Goal: Book appointment/travel/reservation

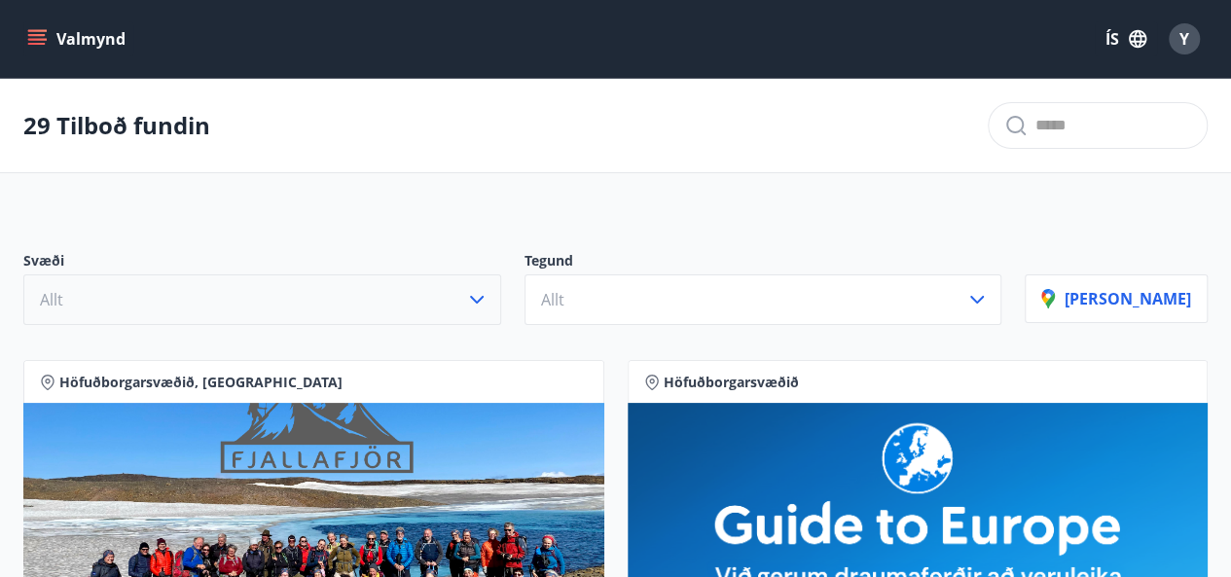
click at [488, 304] on icon "button" at bounding box center [476, 299] width 23 height 23
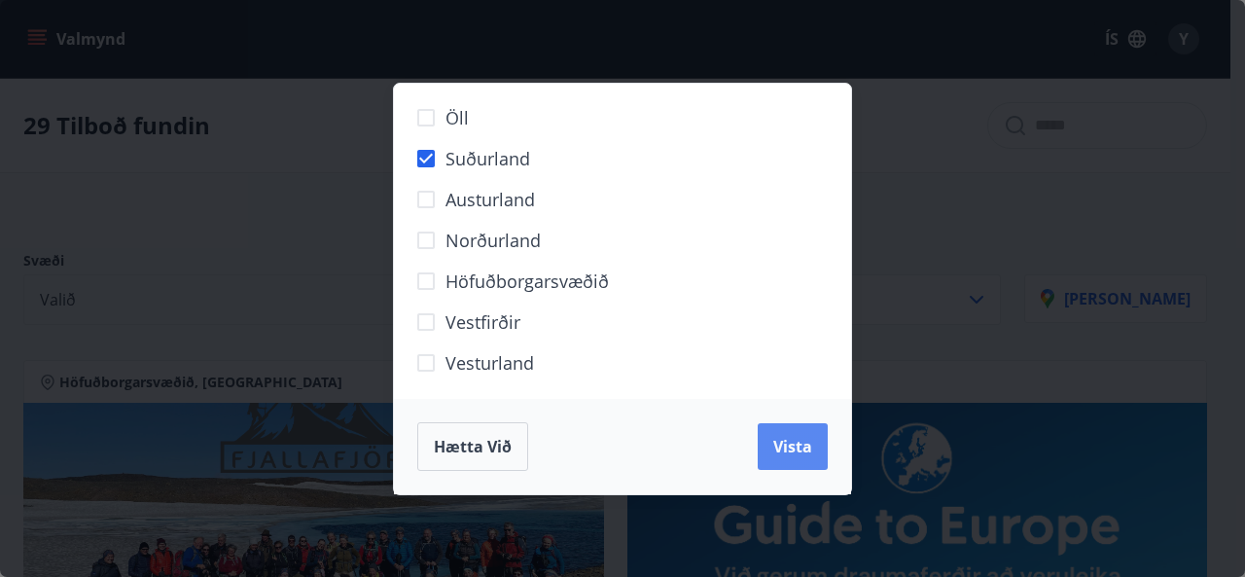
click at [802, 452] on span "Vista" at bounding box center [792, 446] width 39 height 21
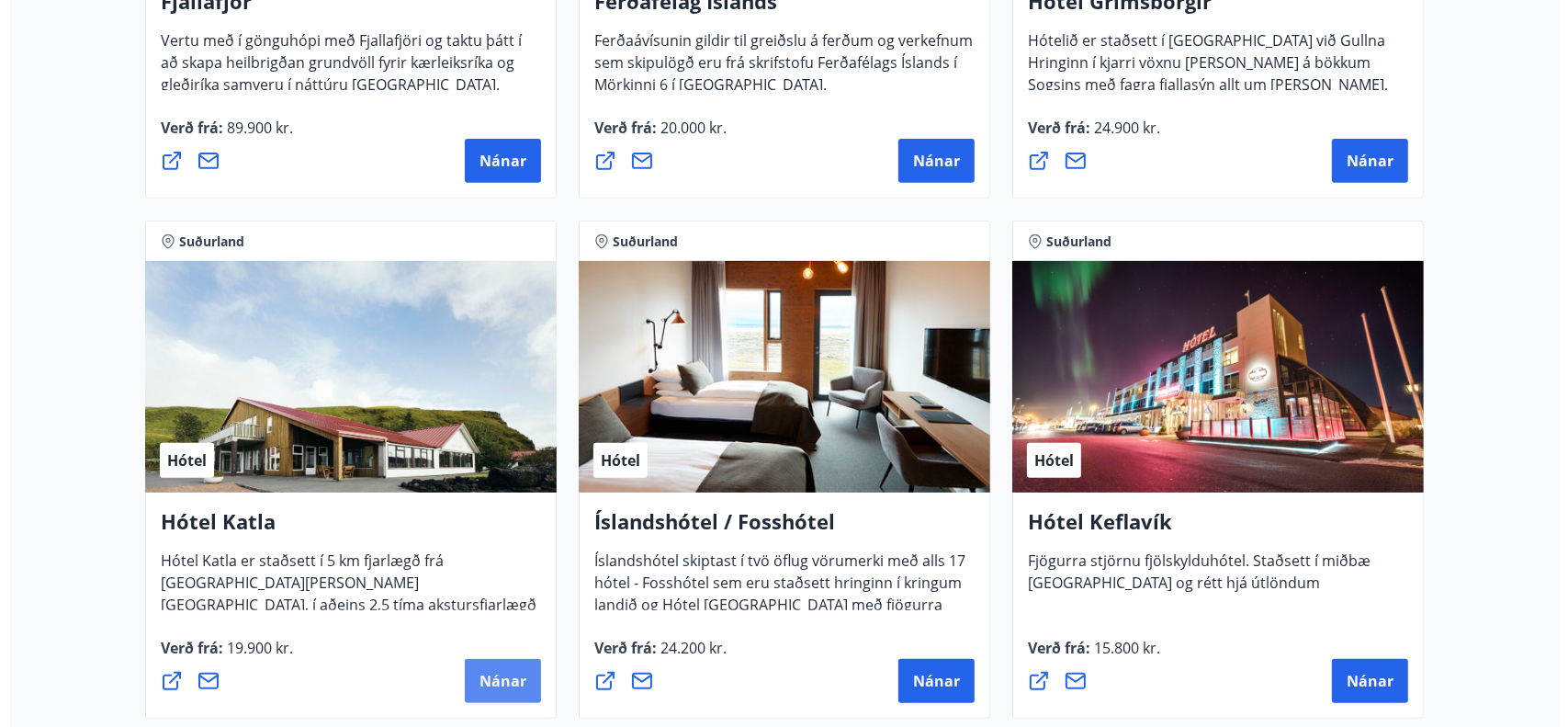
scroll to position [694, 0]
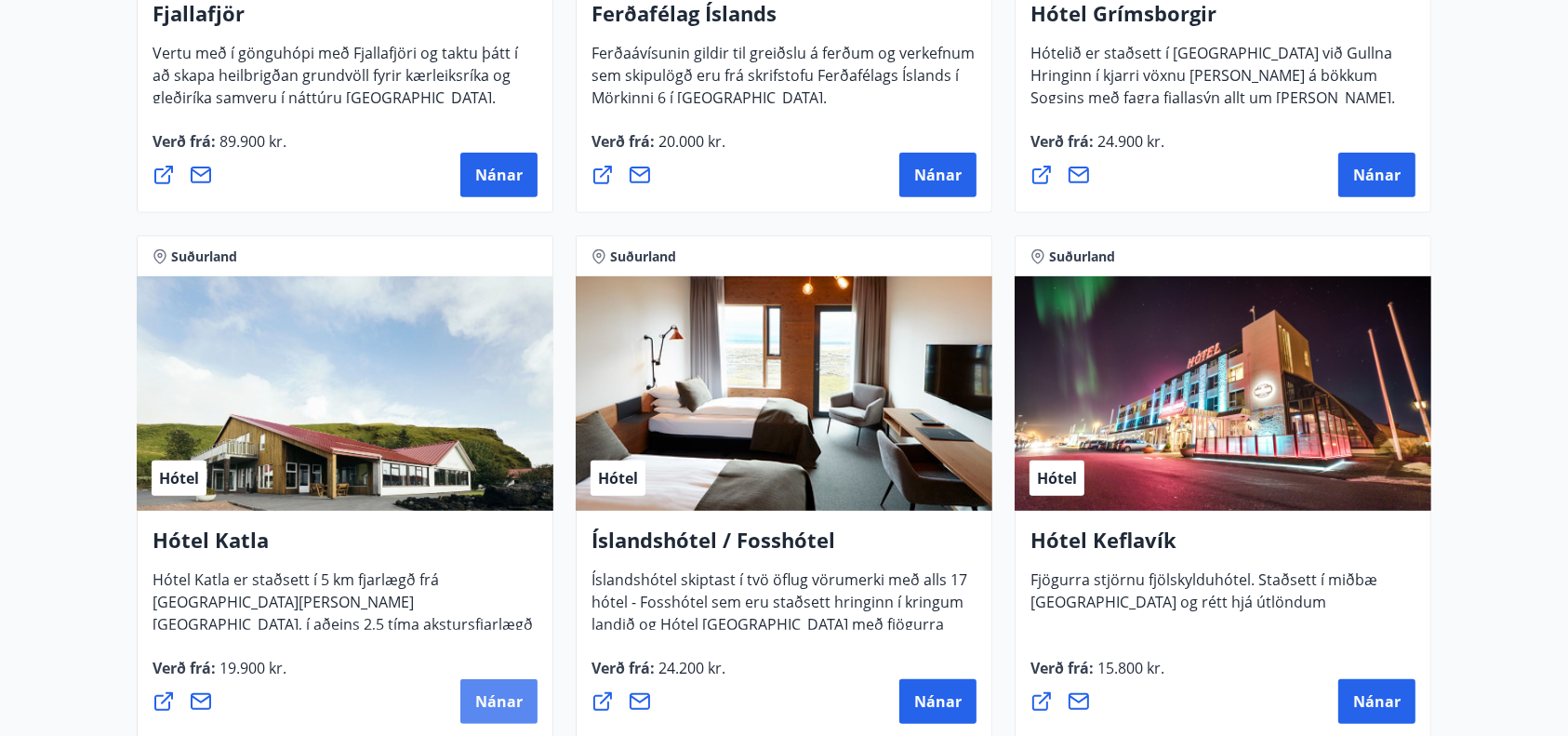
click at [481, 551] on span "Nánar" at bounding box center [499, 701] width 48 height 20
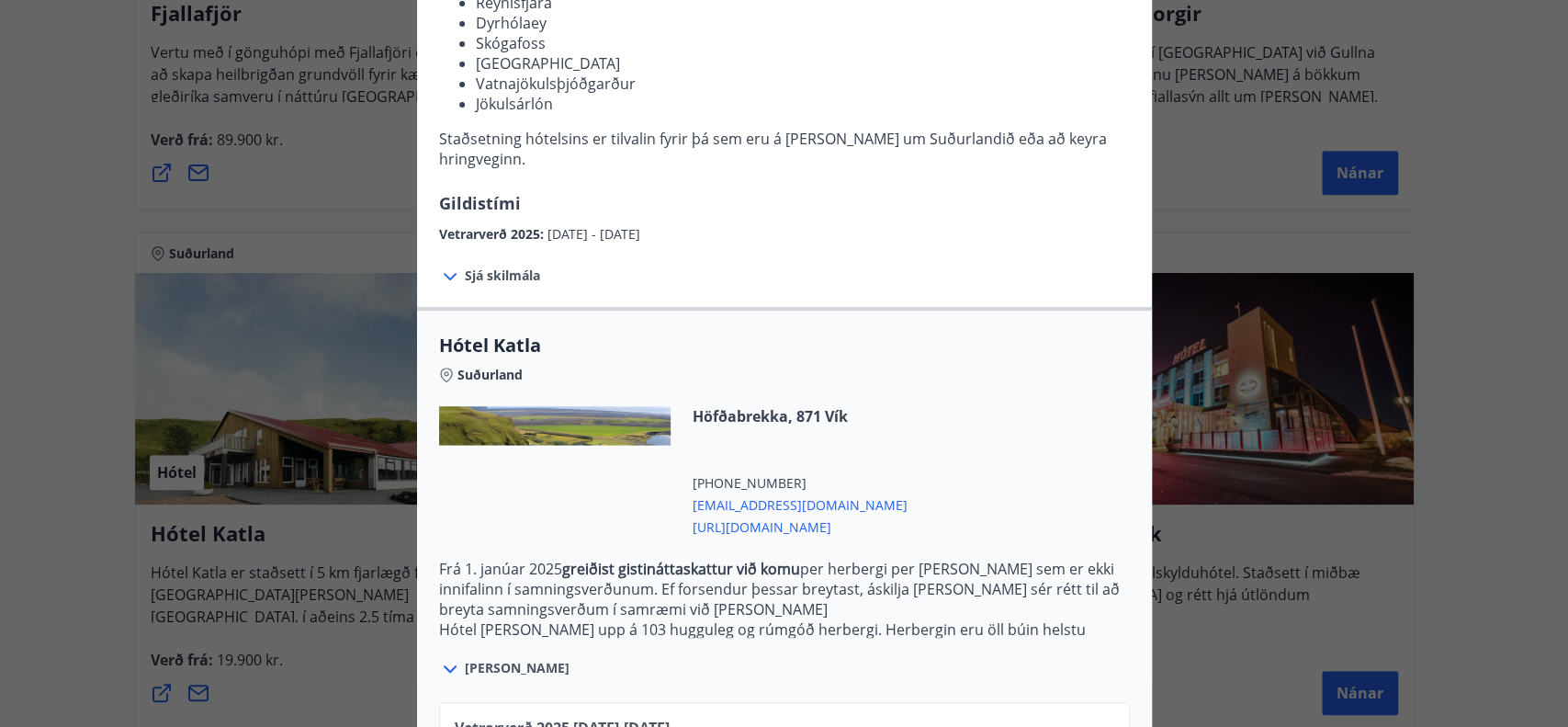
scroll to position [347, 0]
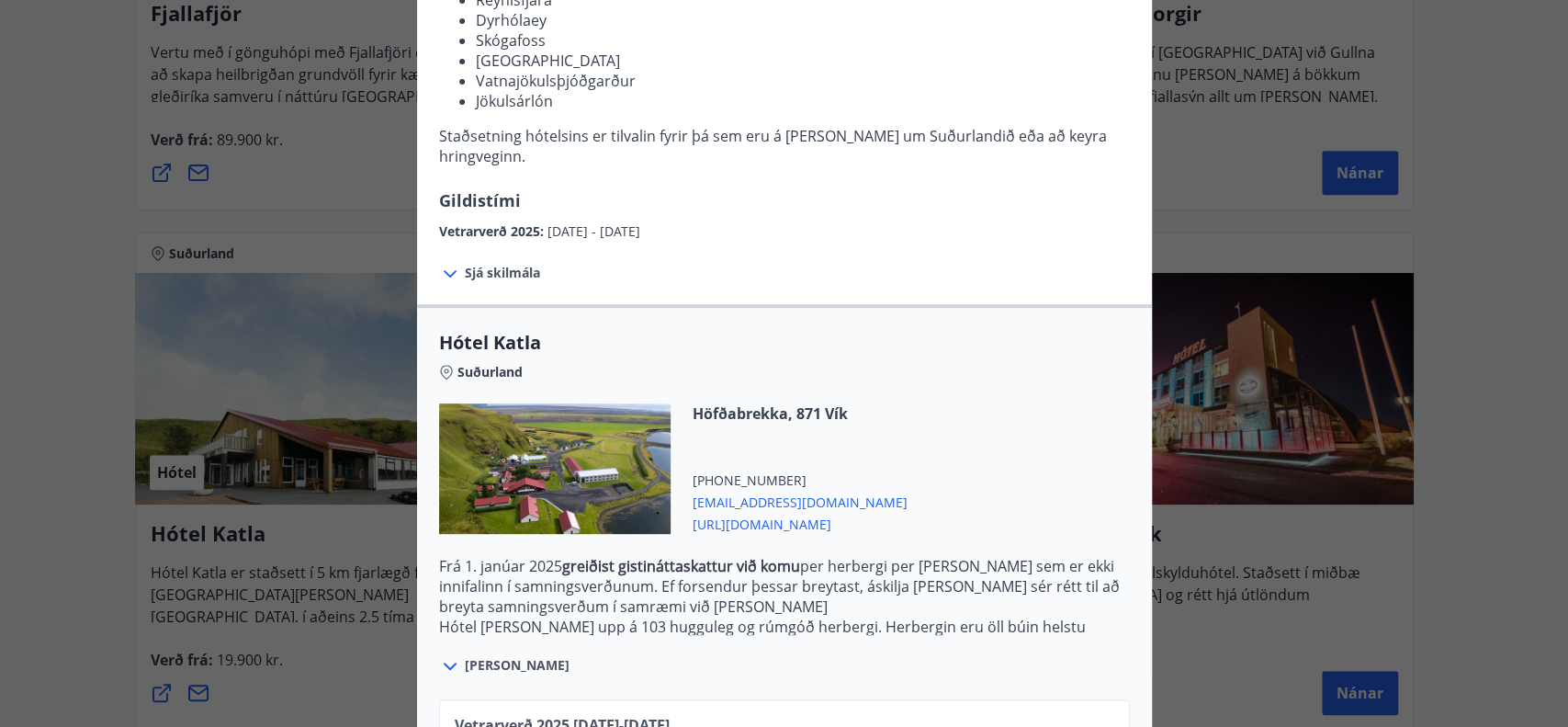
click at [17, 288] on div "Hótel Katla Fyrir bókanir og frekari upplýsingar vinsamlegast sendið póst á net…" at bounding box center [784, 17] width 1568 height 727
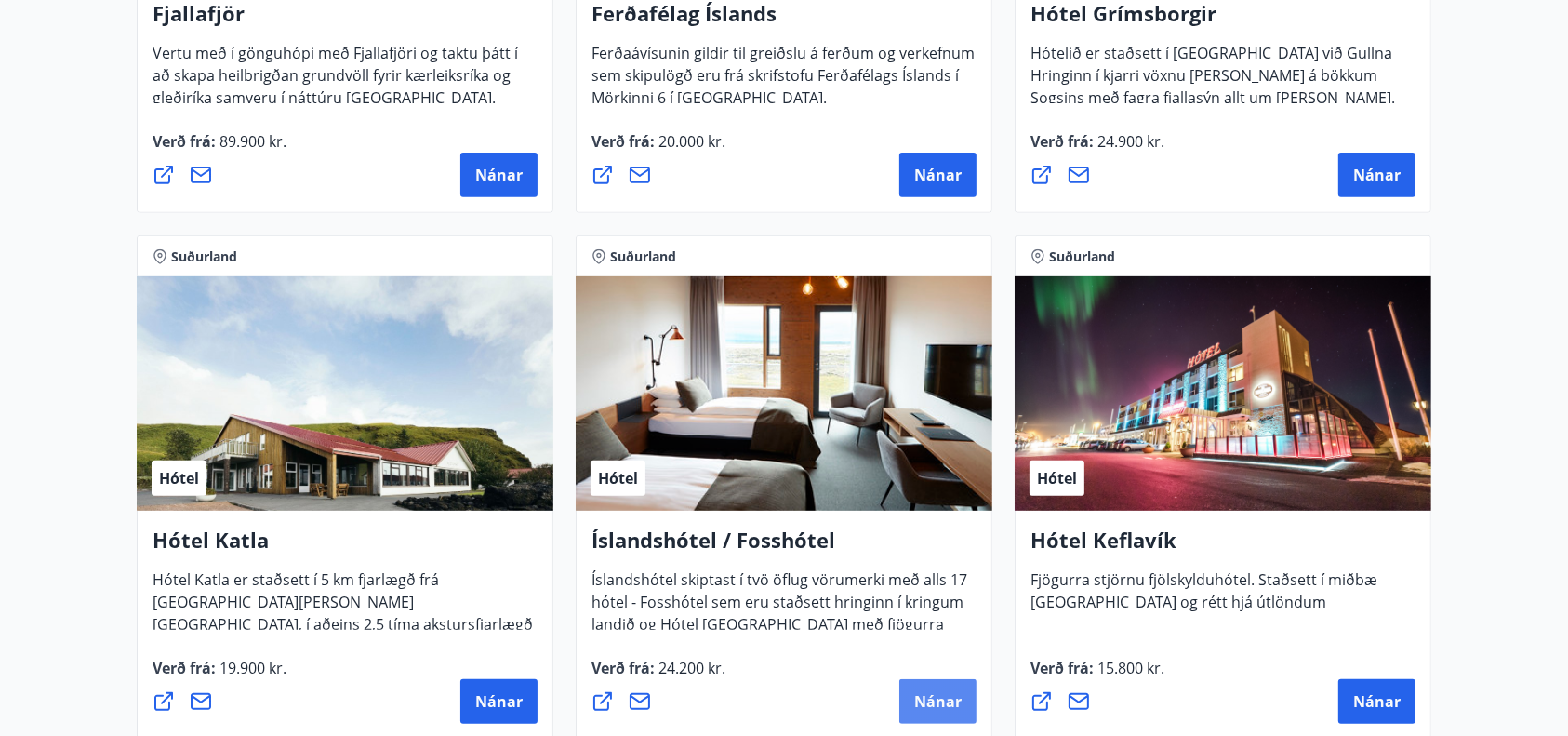
click at [933, 551] on button "Nánar" at bounding box center [938, 701] width 77 height 45
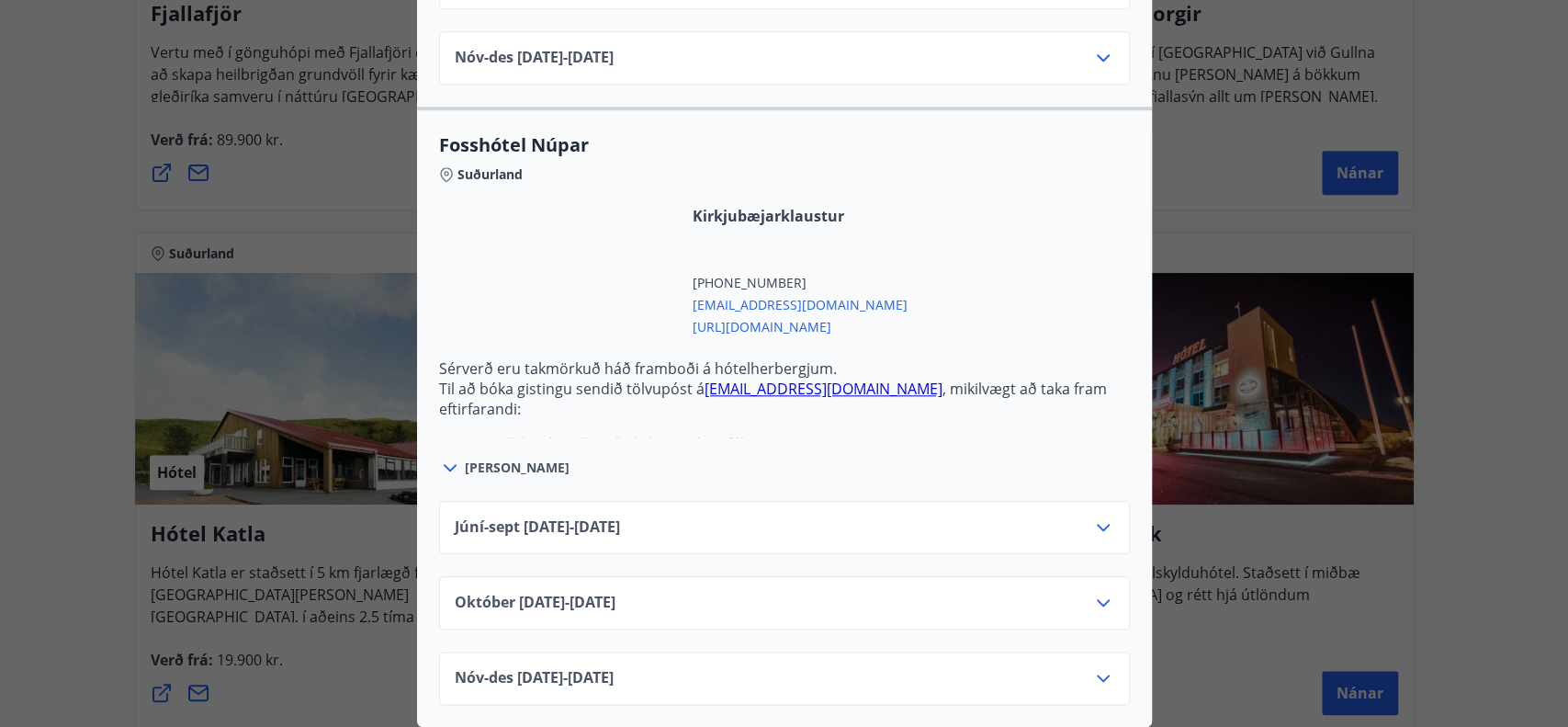
scroll to position [1179, 0]
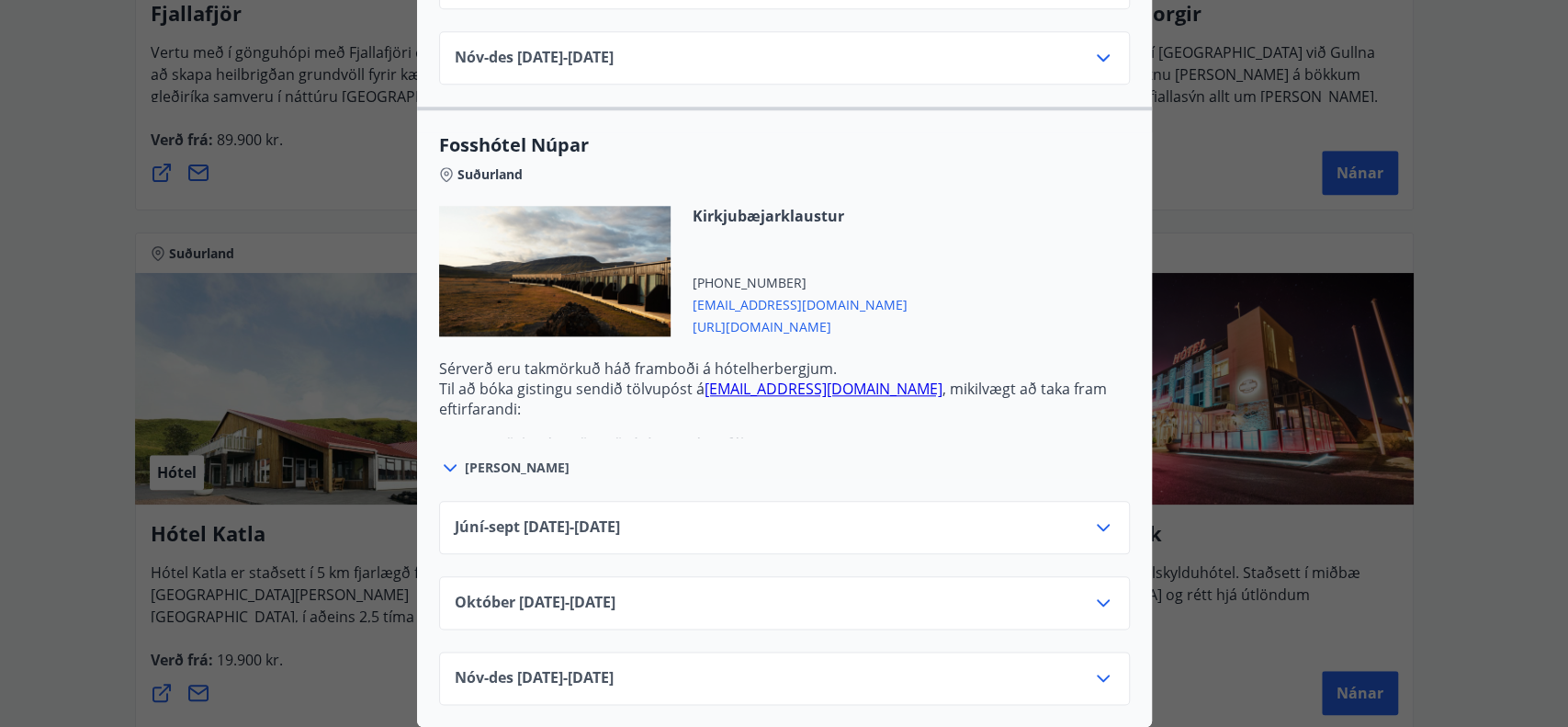
click at [683, 516] on div "Júní-[DATE]06.25 - [DATE]" at bounding box center [784, 534] width 660 height 37
click at [1097, 524] on icon at bounding box center [1104, 528] width 13 height 8
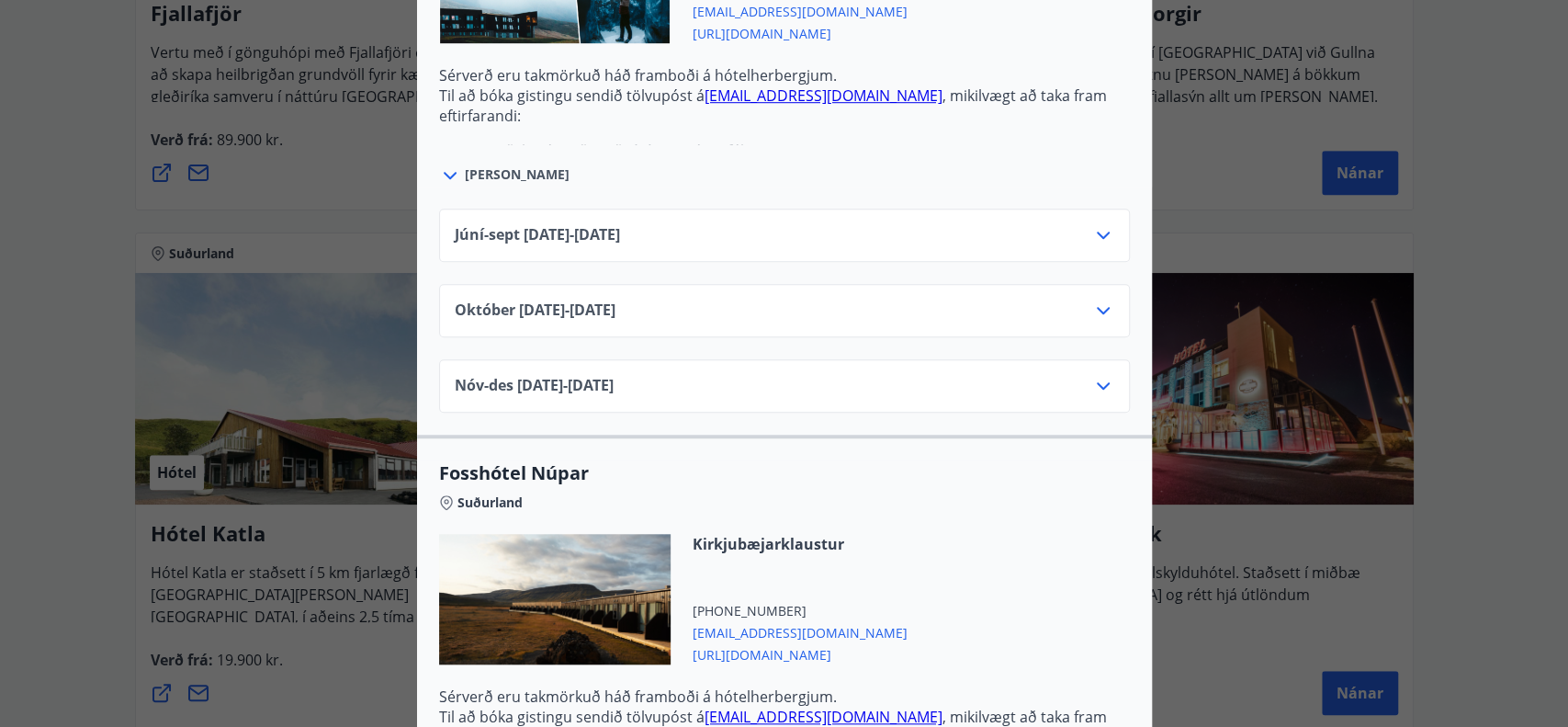
scroll to position [804, 0]
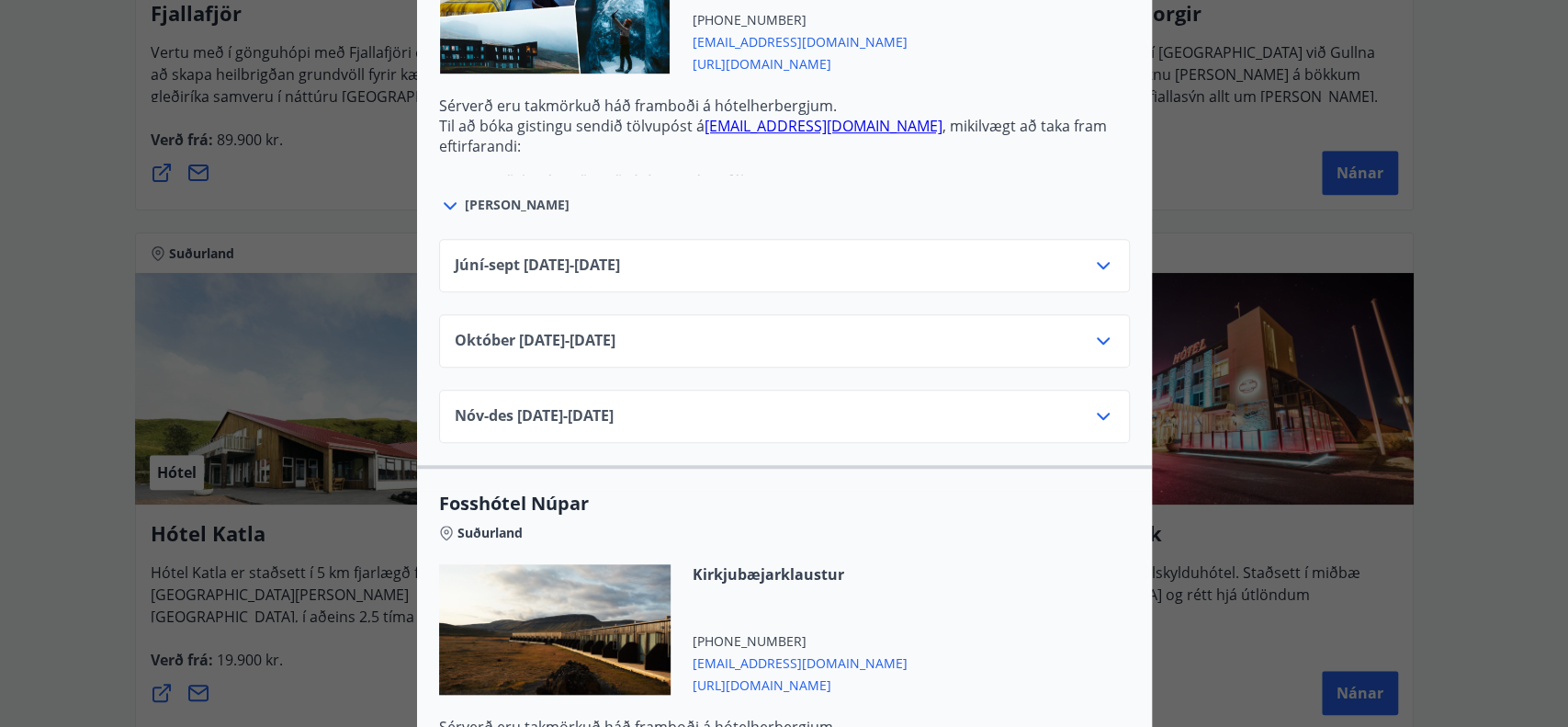
click at [1011, 270] on div "Júní-[DATE]06.25 - [DATE]" at bounding box center [784, 272] width 660 height 37
click at [1093, 254] on icon at bounding box center [1103, 264] width 22 height 22
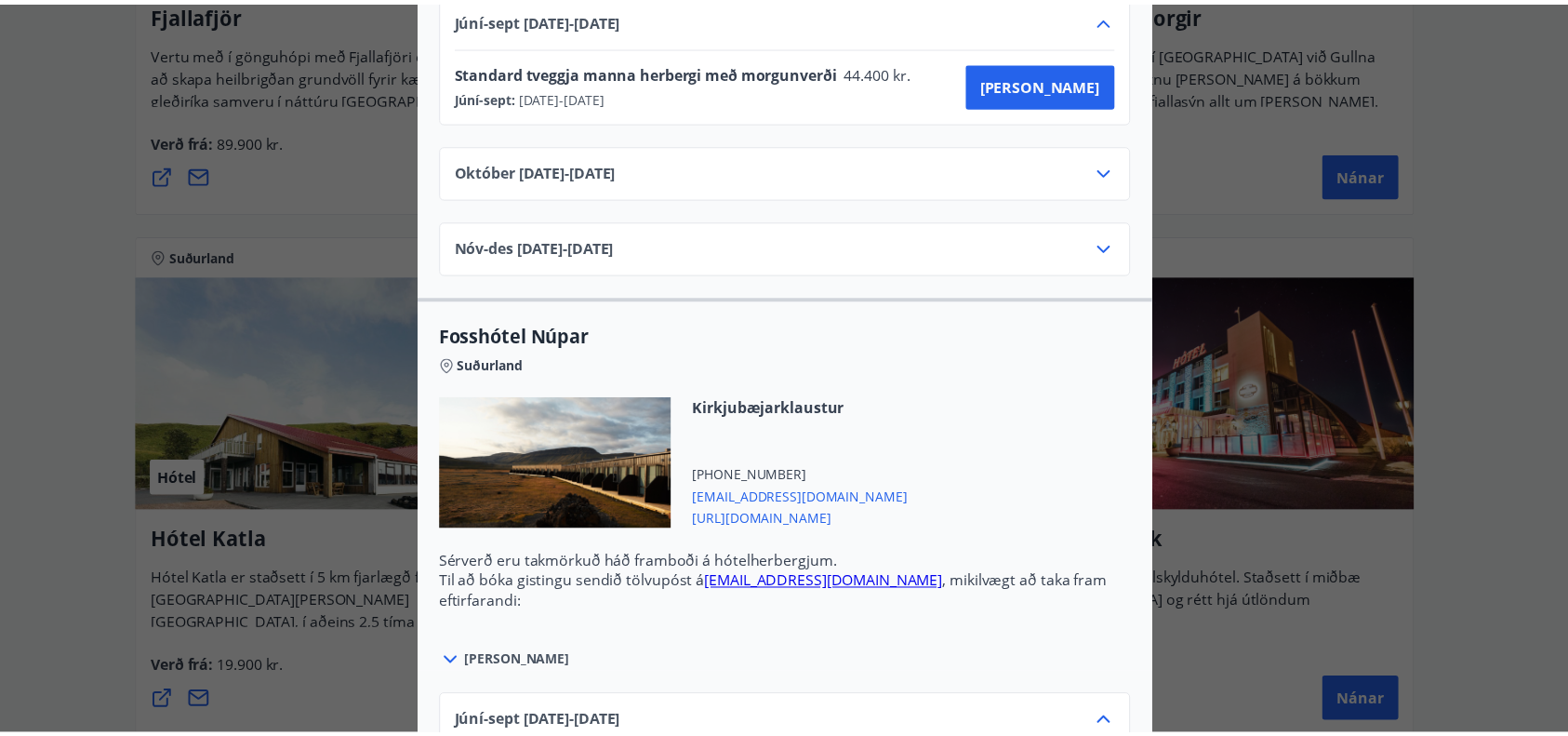
scroll to position [1345, 0]
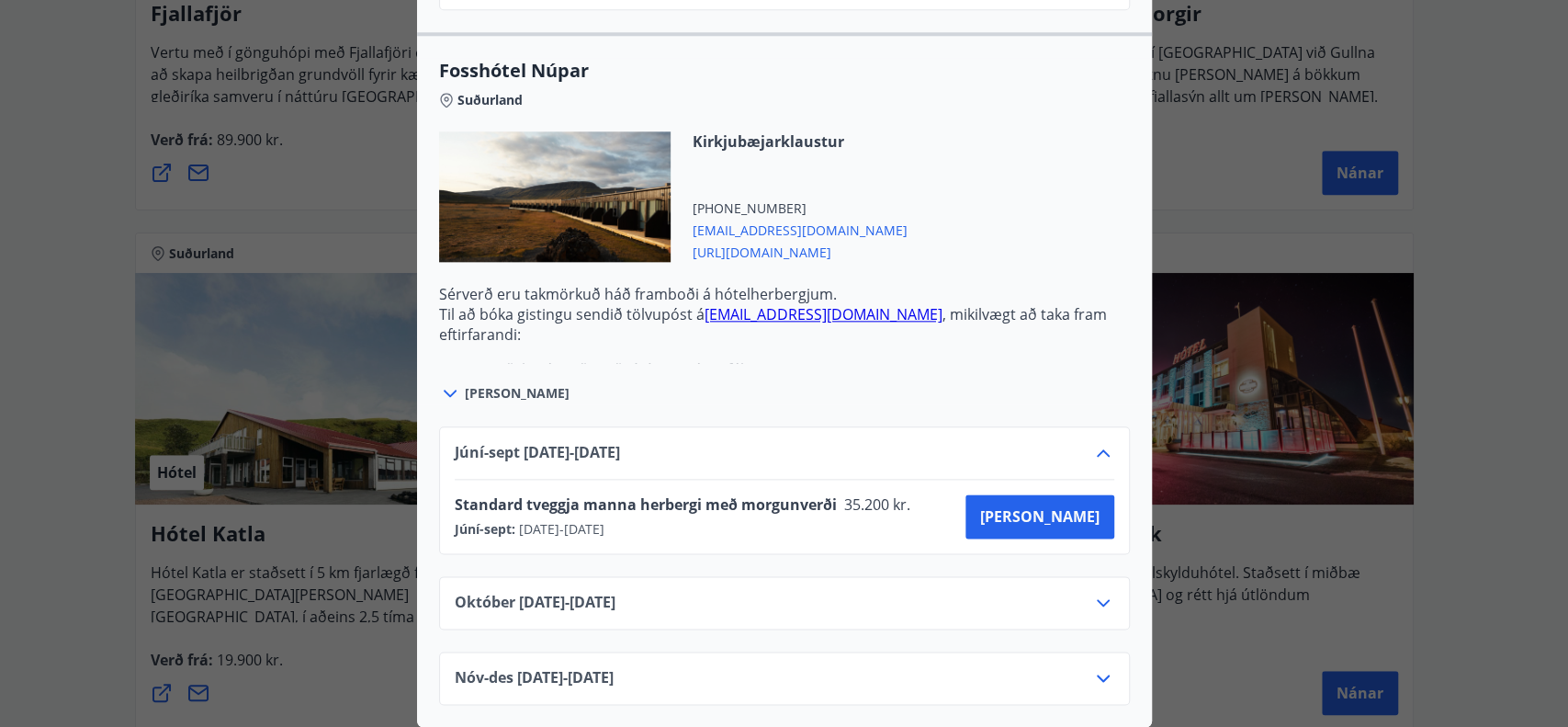
click at [1174, 488] on div at bounding box center [784, 364] width 1568 height 727
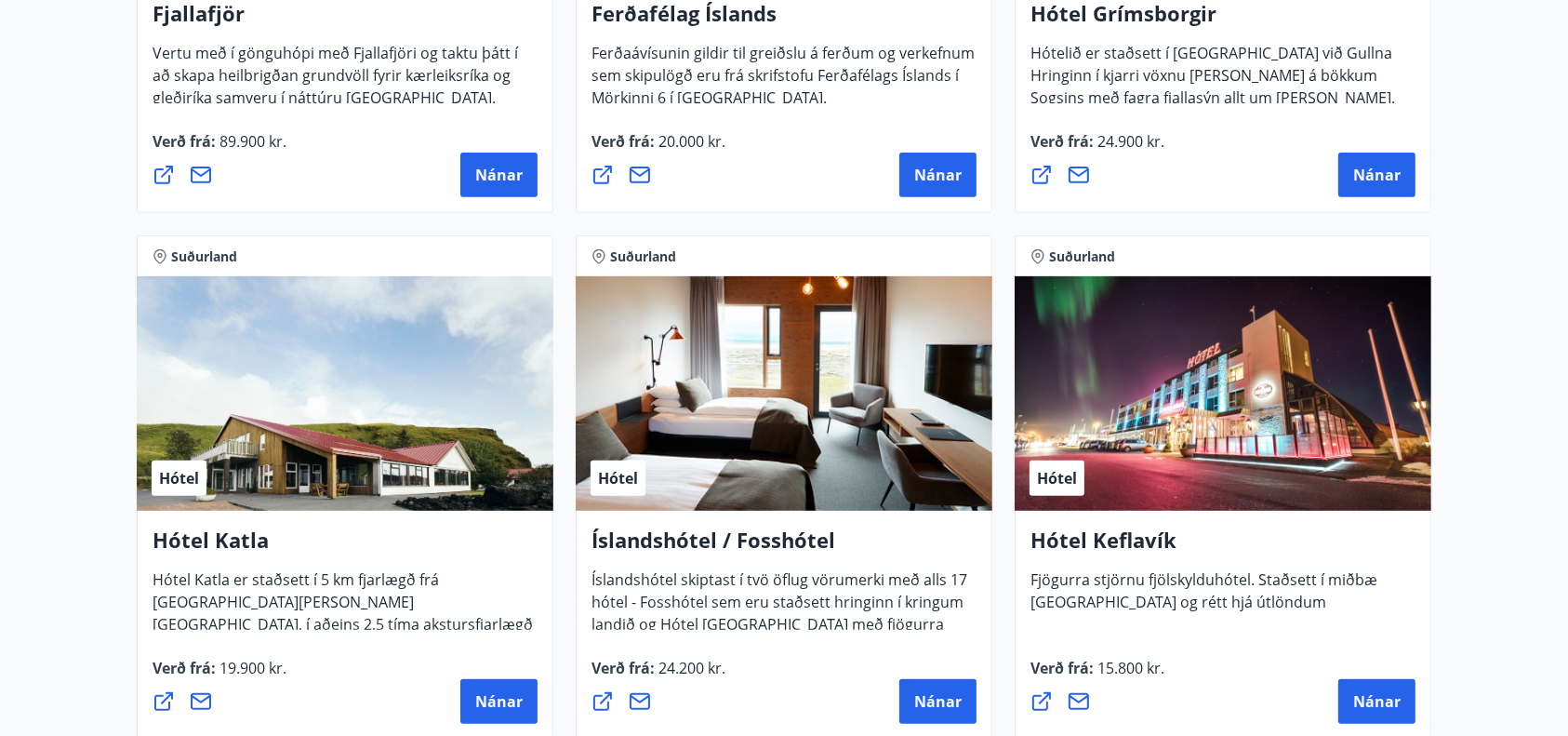
scroll to position [682, 0]
